Goal: Information Seeking & Learning: Check status

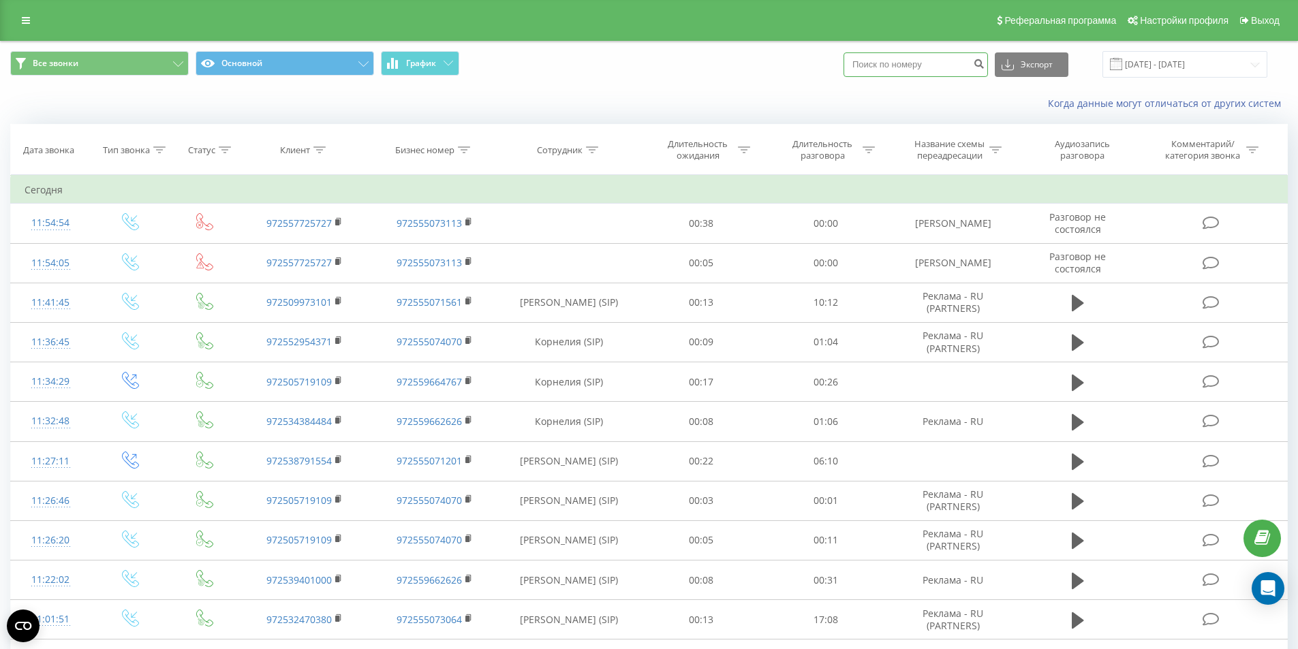
click at [883, 67] on input at bounding box center [916, 64] width 144 height 25
paste input "523353387"
type input "523353387"
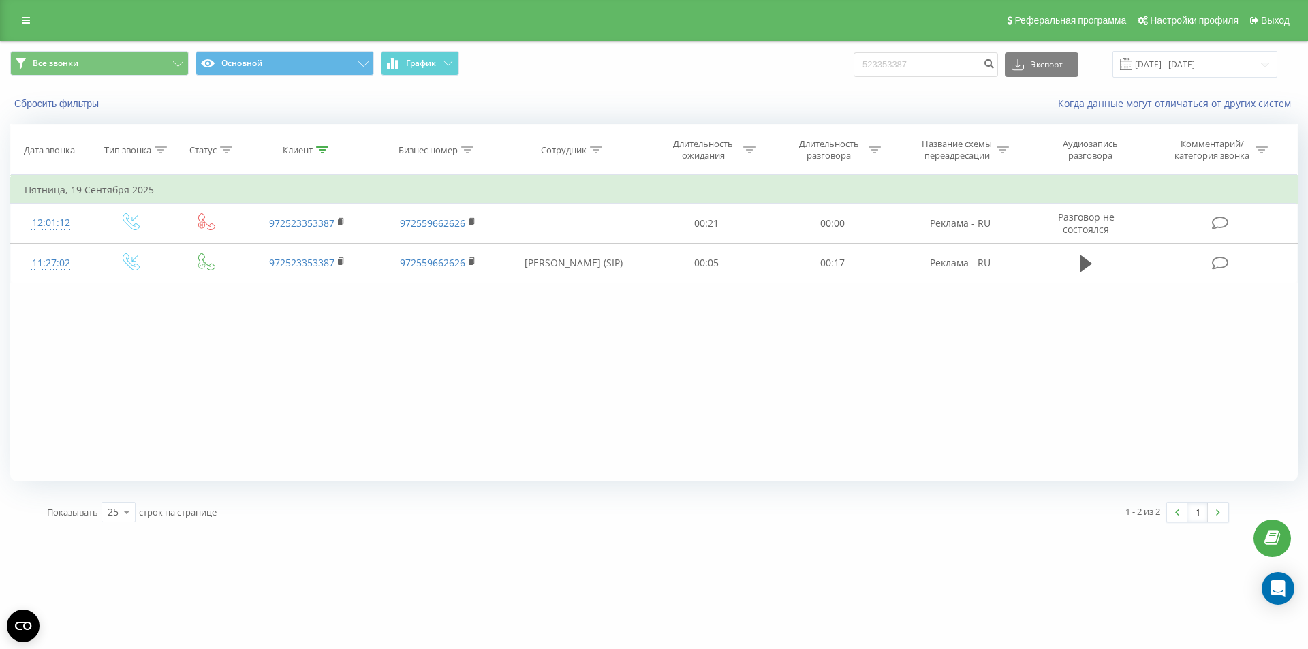
click at [790, 75] on div "Все звонки Основной График 523353387 Экспорт .csv .xls .xlsx 21.06.2025 - 21.09…" at bounding box center [654, 64] width 1288 height 27
click at [831, 72] on div "Все звонки Основной График 523353387 Экспорт .csv .xls .xlsx 21.06.2025 - 21.09…" at bounding box center [654, 64] width 1288 height 27
click at [984, 59] on input "523353387" at bounding box center [926, 64] width 144 height 25
click at [938, 51] on div "523353387 Экспорт .csv .xls .xlsx 21.06.2025 - 21.09.2025" at bounding box center [1066, 64] width 424 height 27
click at [931, 60] on input "523353387" at bounding box center [926, 64] width 144 height 25
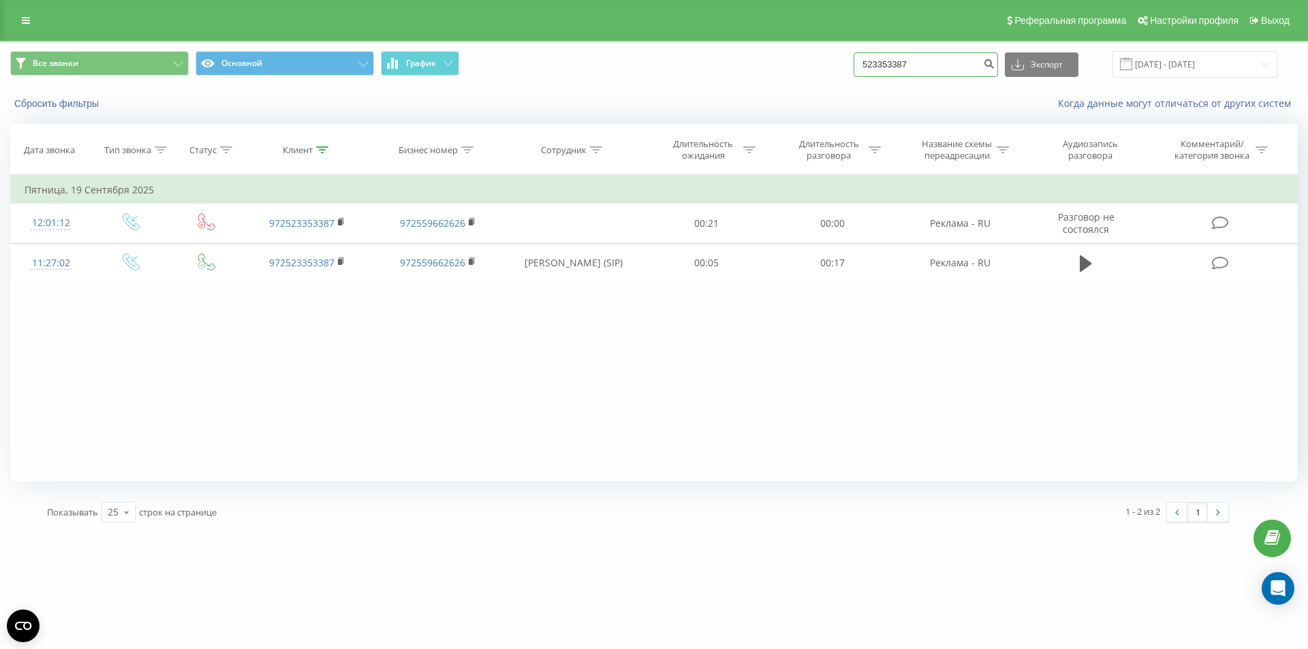
drag, startPoint x: 936, startPoint y: 61, endPoint x: 848, endPoint y: 65, distance: 88.7
click at [848, 65] on div "Все звонки Основной График 523353387 Экспорт .csv .xls .xlsx 21.06.2025 - 21.09…" at bounding box center [654, 64] width 1288 height 27
paste input "0539401000"
click at [884, 60] on input "0539401000" at bounding box center [926, 64] width 144 height 25
click at [882, 62] on input "0539401000" at bounding box center [926, 64] width 144 height 25
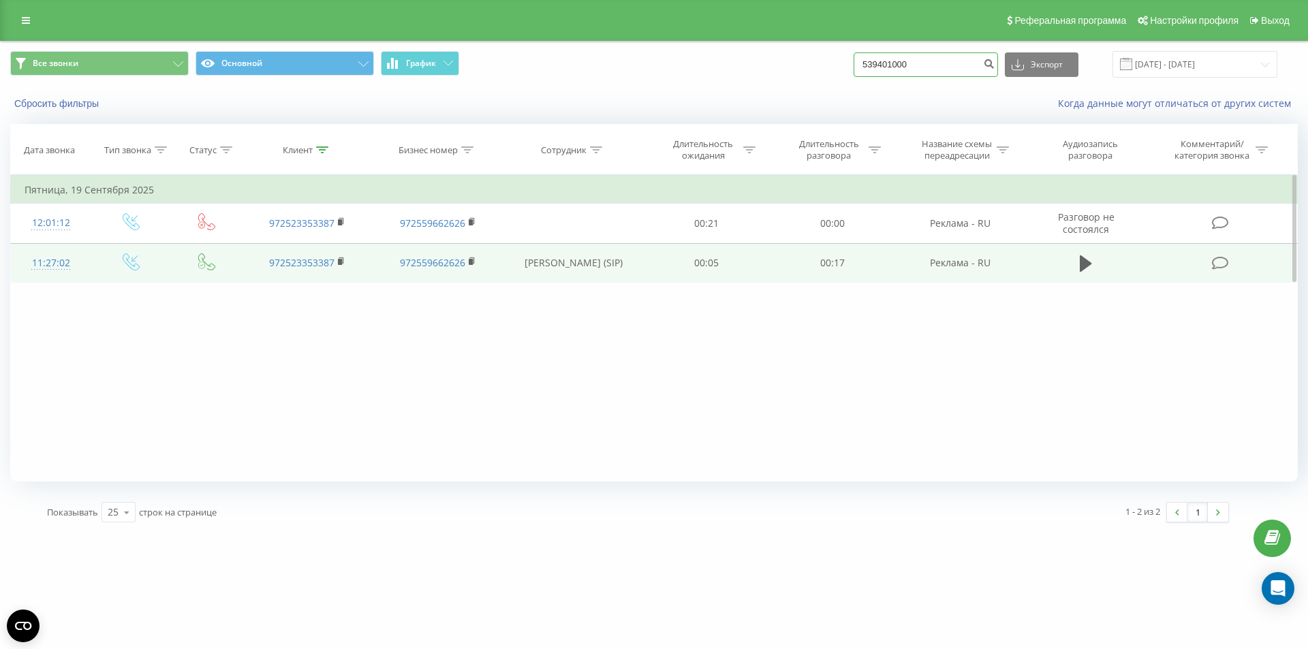
type input "539401000"
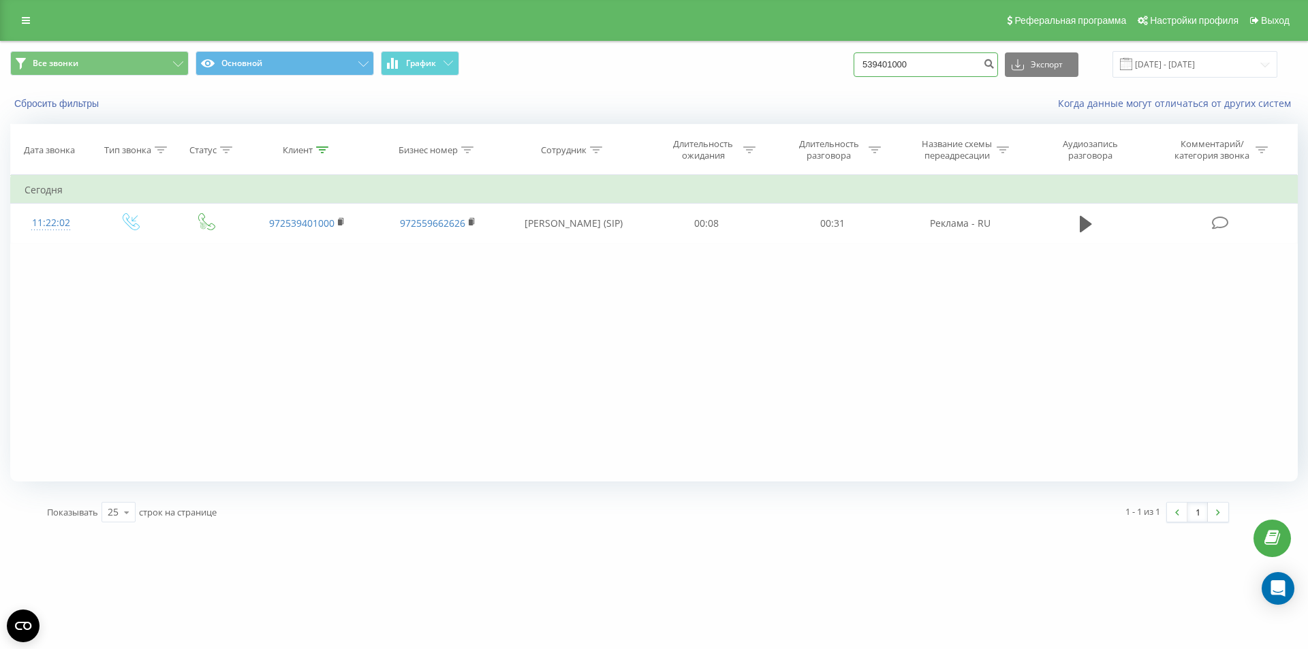
click at [943, 67] on input "539401000" at bounding box center [926, 64] width 144 height 25
